Goal: Information Seeking & Learning: Learn about a topic

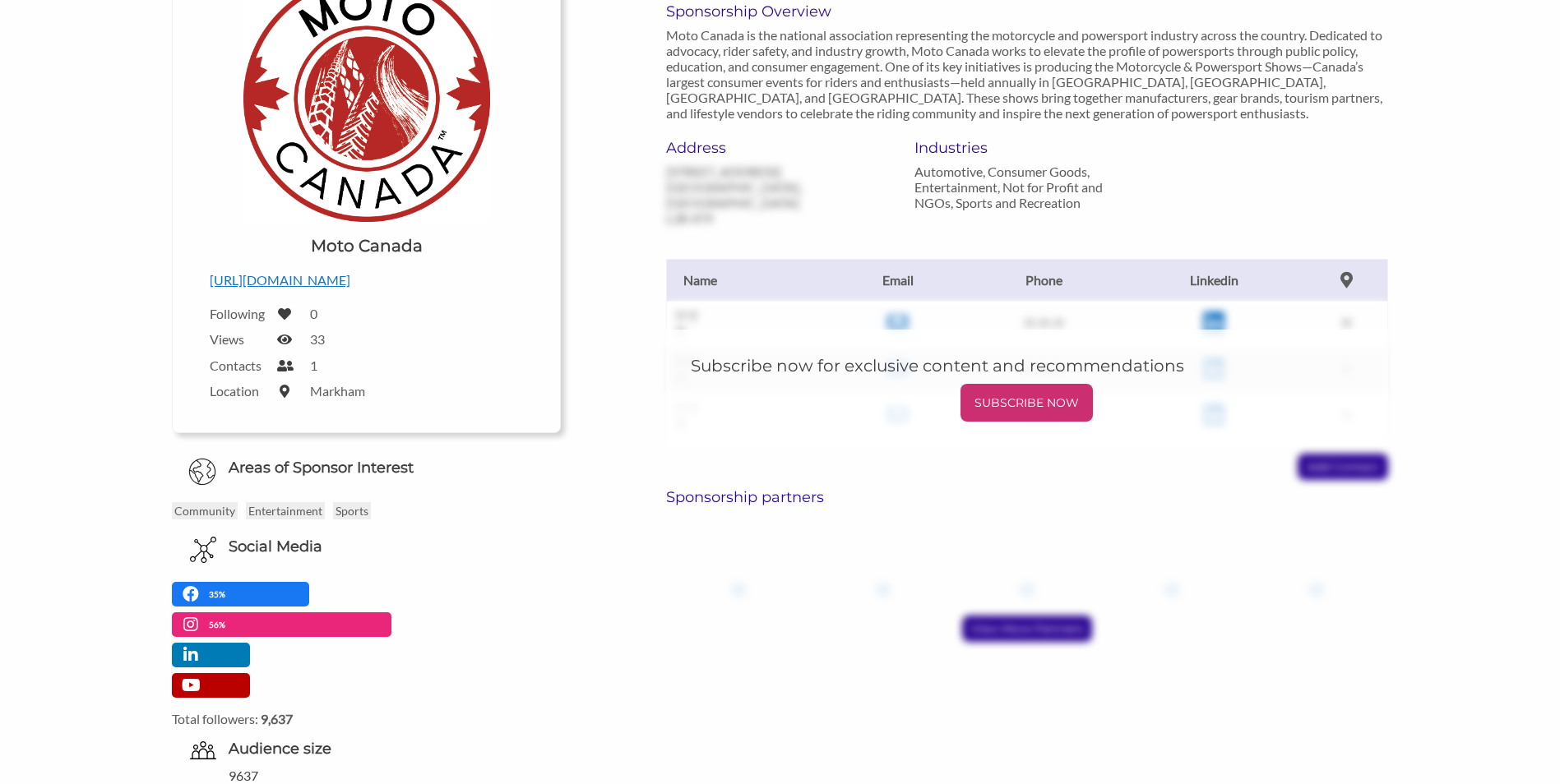
scroll to position [329, 0]
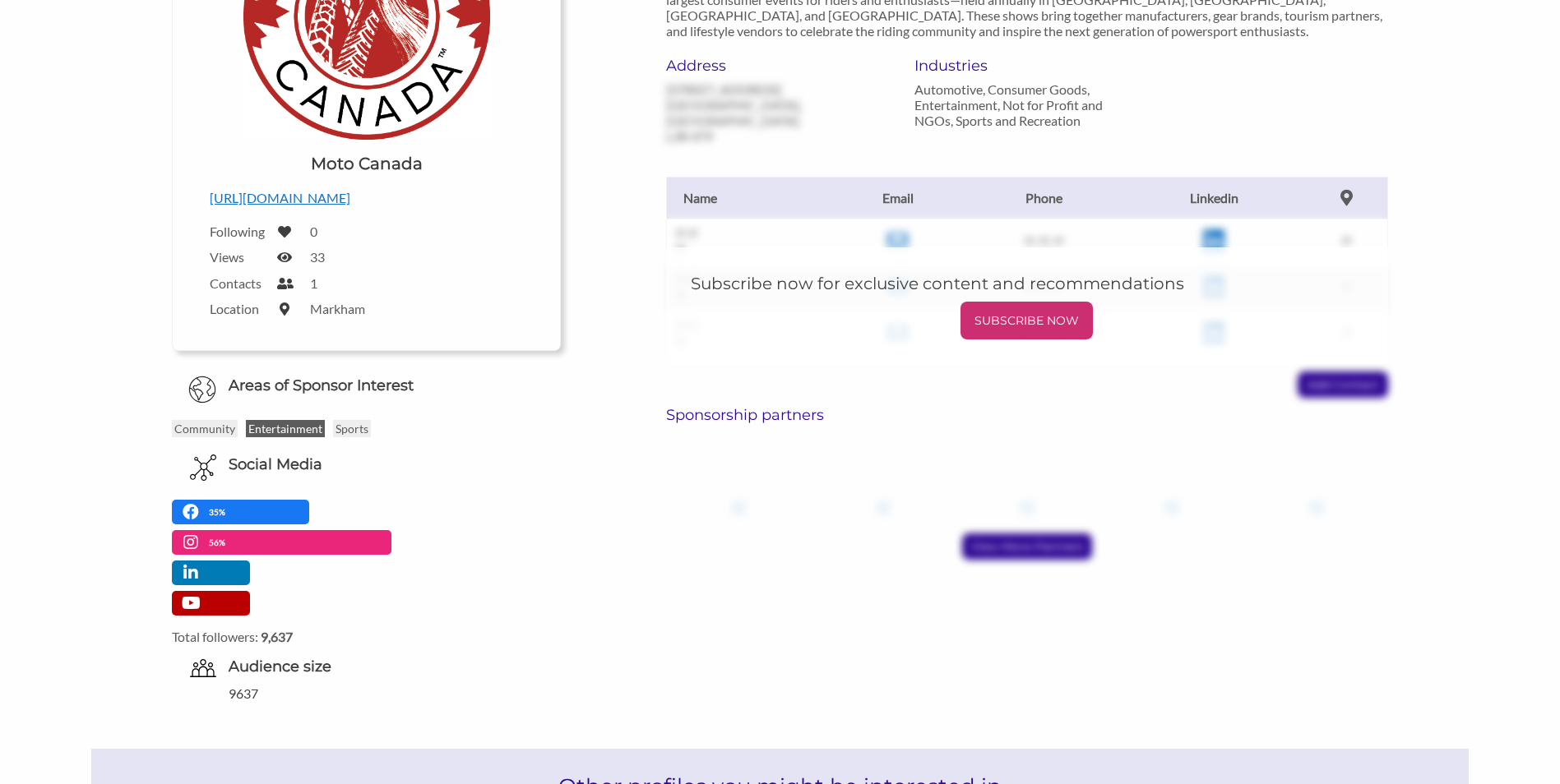
click at [274, 421] on p "Entertainment" at bounding box center [285, 428] width 79 height 17
click at [661, 347] on div "?? ?? Email ?? Phone ?? Linkedin ?? ?? Name Email Phone Linkedin ?? ?? ?? ??-??…" at bounding box center [1027, 270] width 747 height 254
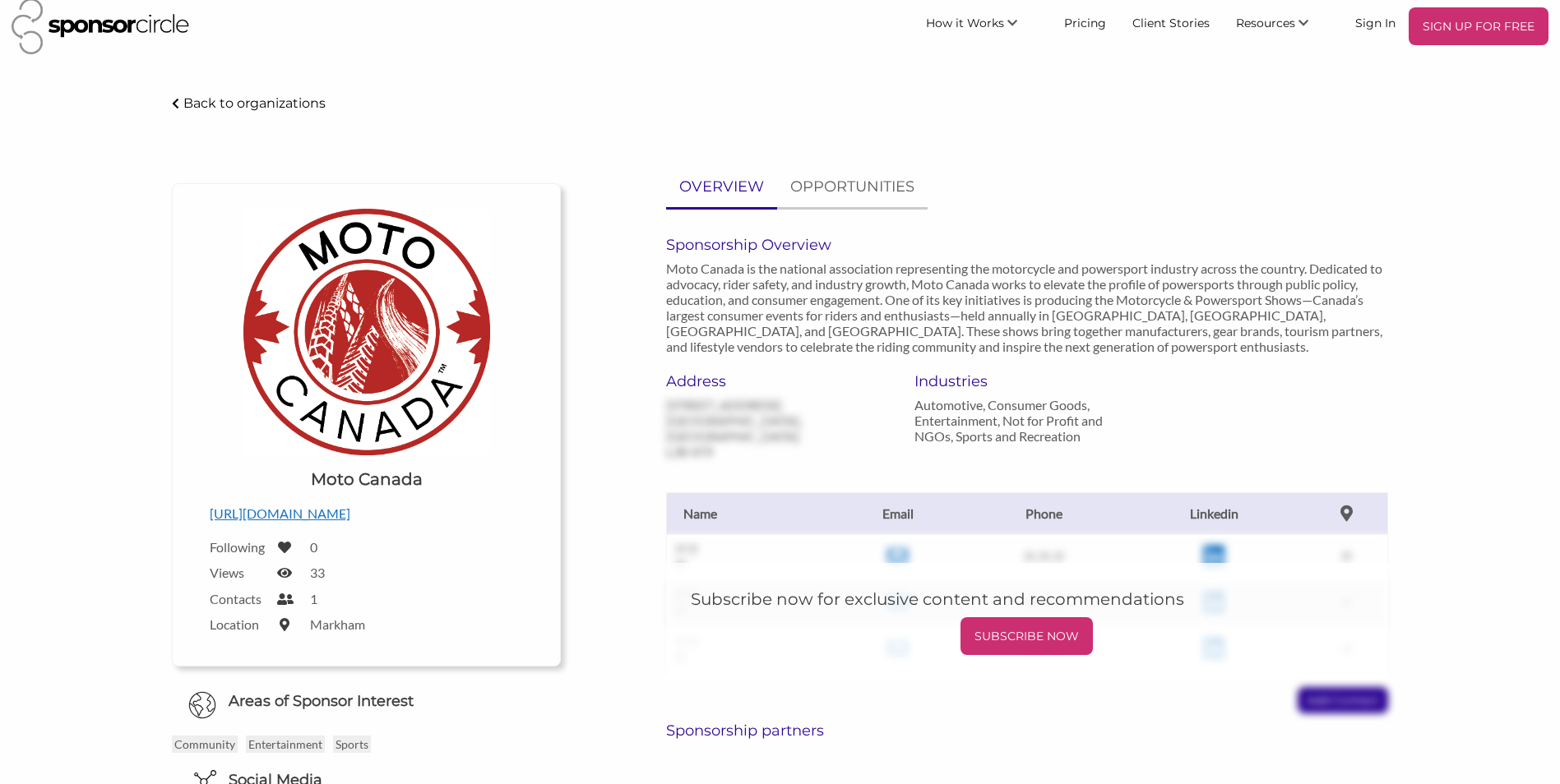
scroll to position [0, 0]
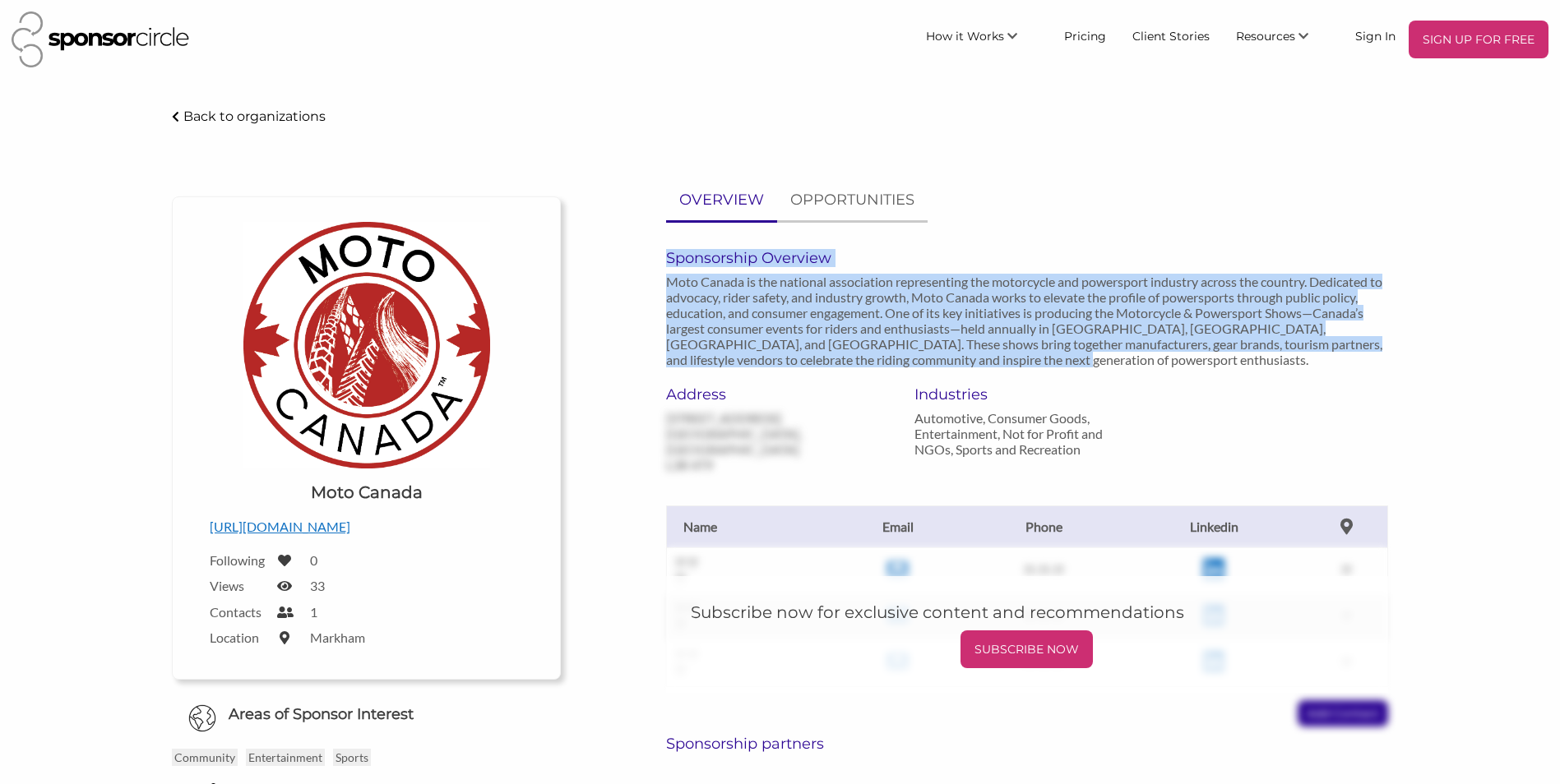
drag, startPoint x: 662, startPoint y: 253, endPoint x: 1054, endPoint y: 366, distance: 408.0
click at [1054, 366] on div "Sponsorship Overview Moto Canada is the national association representing the m…" at bounding box center [1027, 317] width 747 height 137
